Goal: Navigation & Orientation: Go to known website

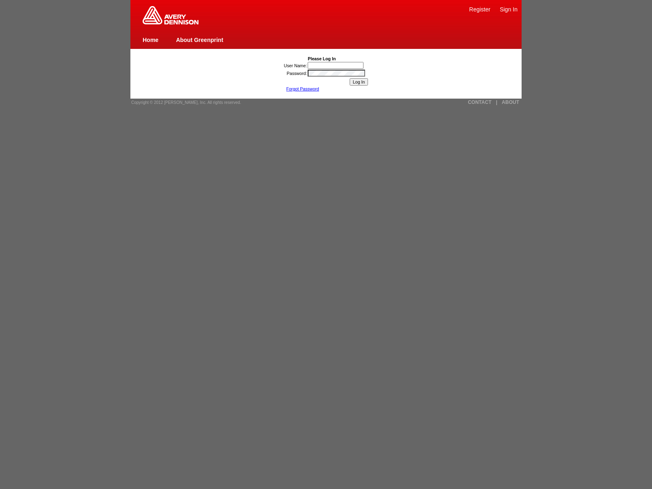
click at [509, 9] on link "Sign In" at bounding box center [509, 9] width 18 height 7
